Goal: Task Accomplishment & Management: Manage account settings

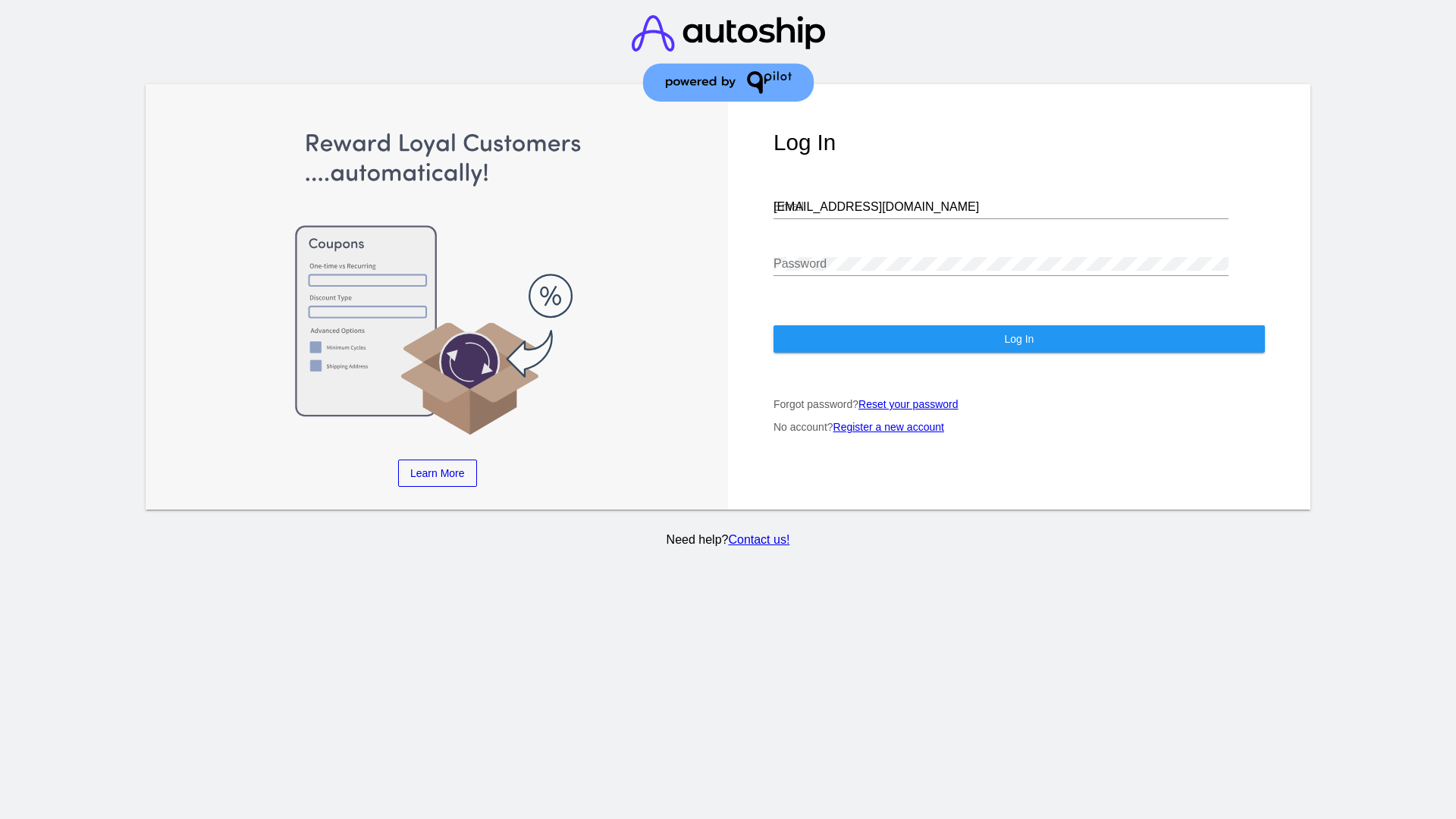
type input "[EMAIL_ADDRESS][DOMAIN_NAME]"
click at [1018, 339] on span "Log In" at bounding box center [1019, 338] width 30 height 12
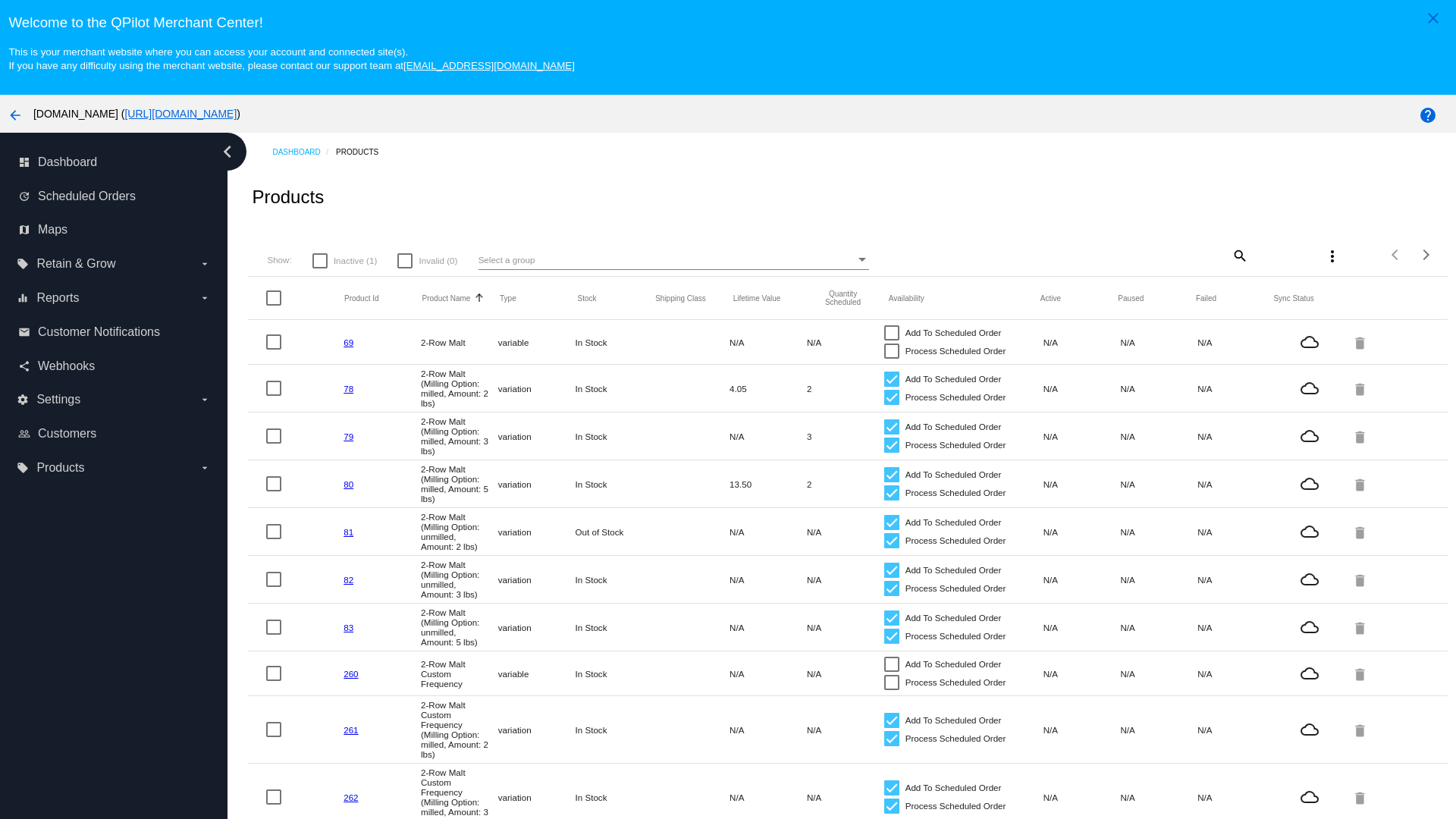
click at [344, 260] on span "Inactive (1)" at bounding box center [355, 261] width 43 height 18
click at [320, 268] on input "Inactive (1)" at bounding box center [320, 268] width 1 height 1
checkbox input "true"
click at [1239, 255] on mat-icon "search" at bounding box center [1240, 255] width 18 height 23
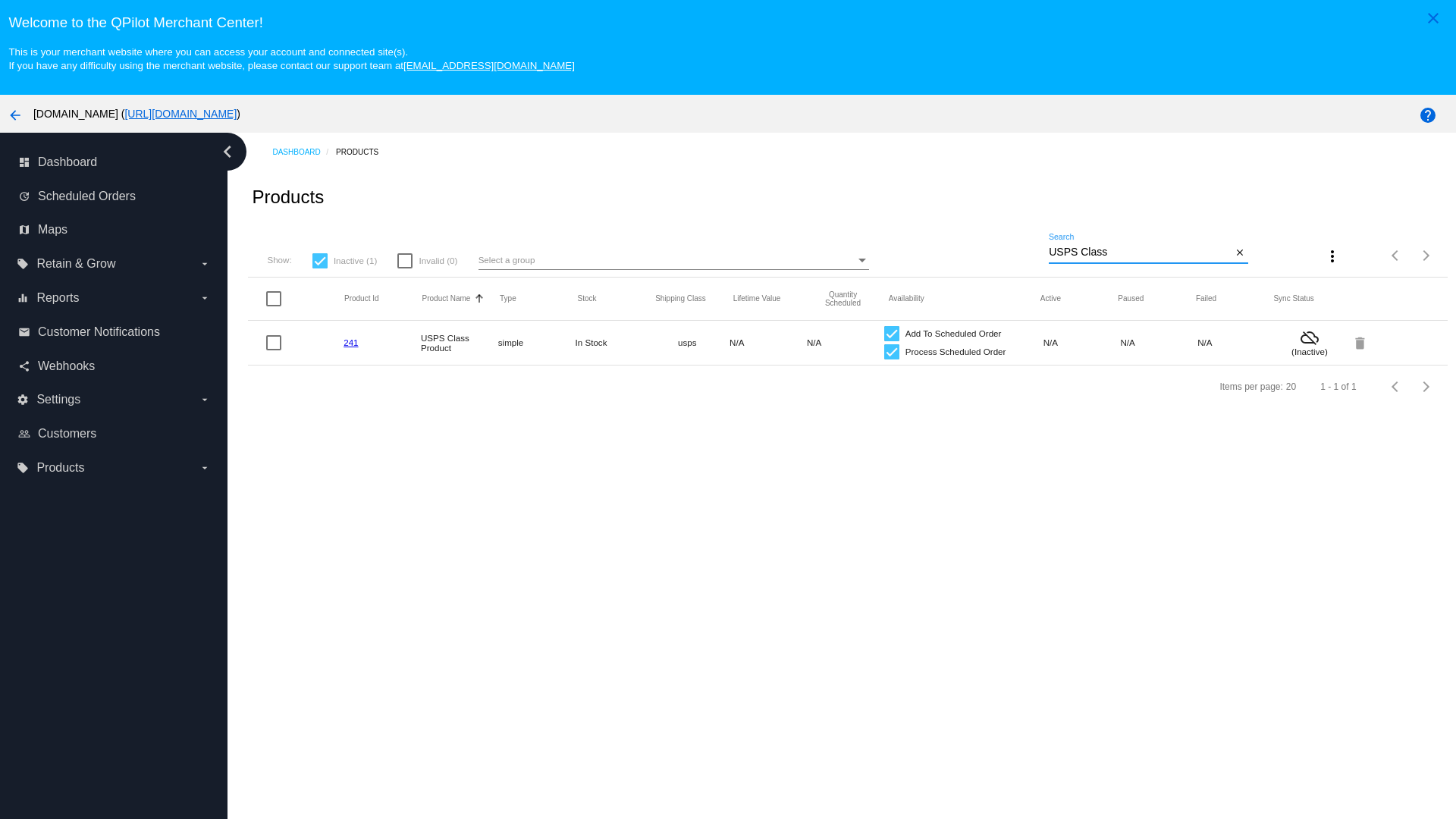
type input "USPS Class"
click at [891, 351] on div at bounding box center [892, 352] width 15 height 15
click at [891, 359] on input "Process Scheduled Order" at bounding box center [891, 359] width 1 height 1
checkbox input "false"
click at [891, 326] on div at bounding box center [892, 334] width 15 height 15
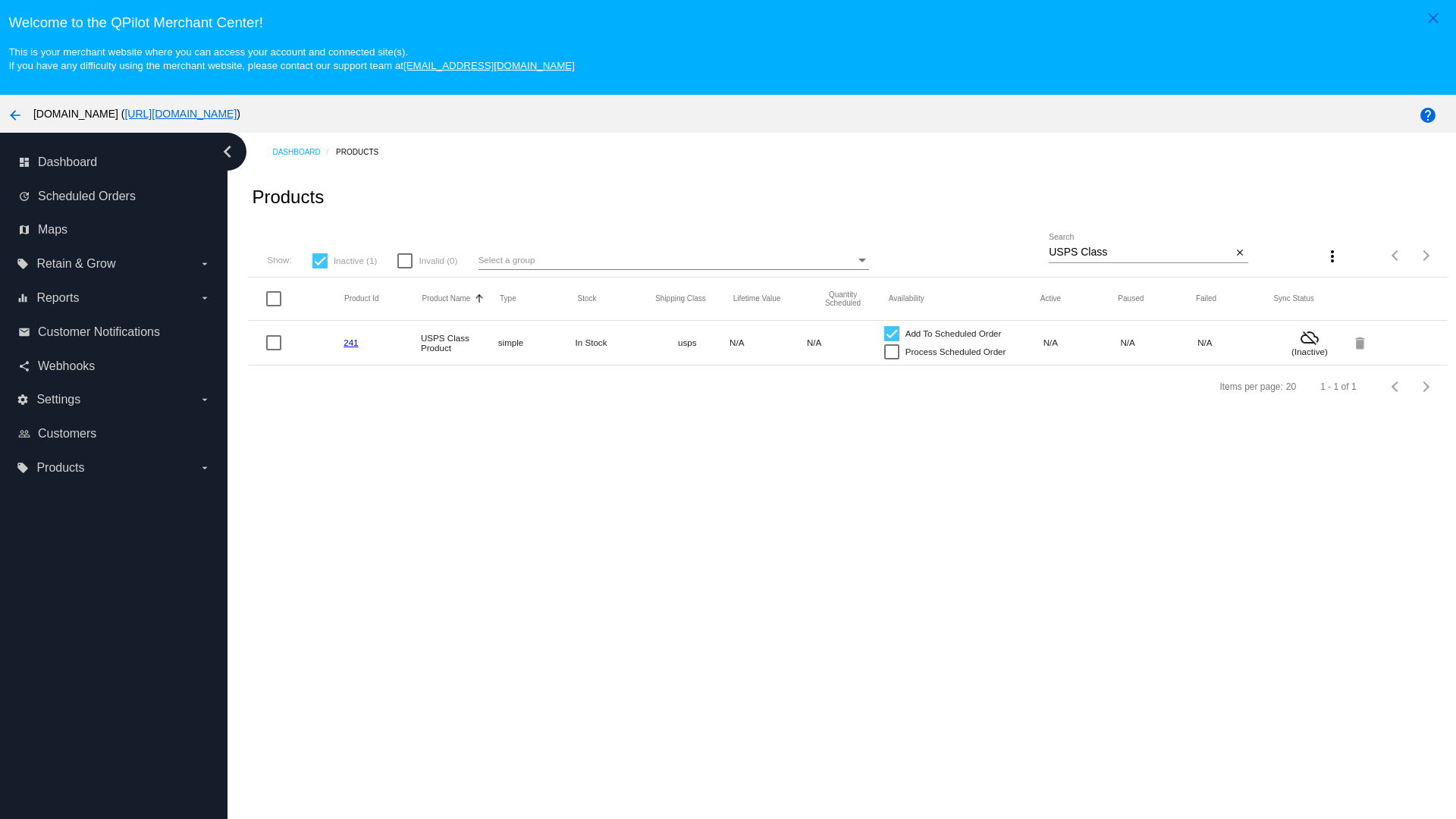
click at [891, 341] on input "Add To Scheduled Order" at bounding box center [891, 341] width 1 height 1
checkbox input "false"
